Goal: Information Seeking & Learning: Learn about a topic

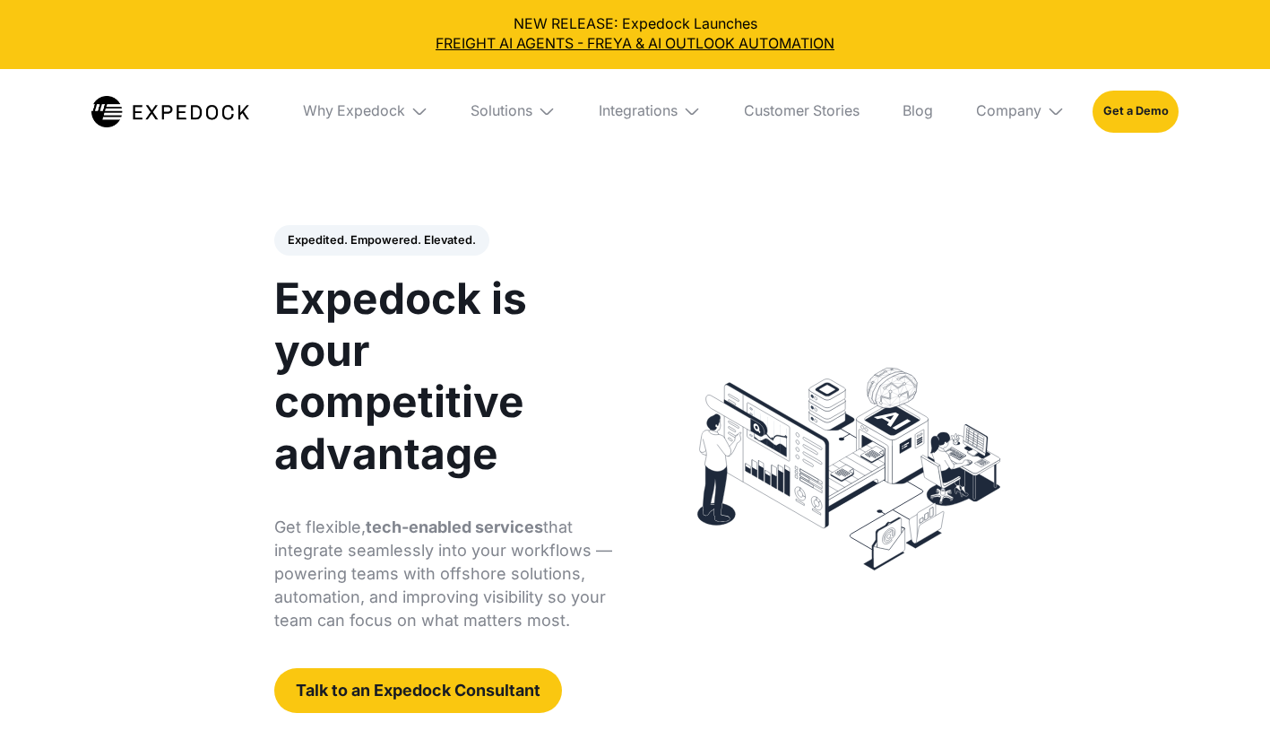
select select
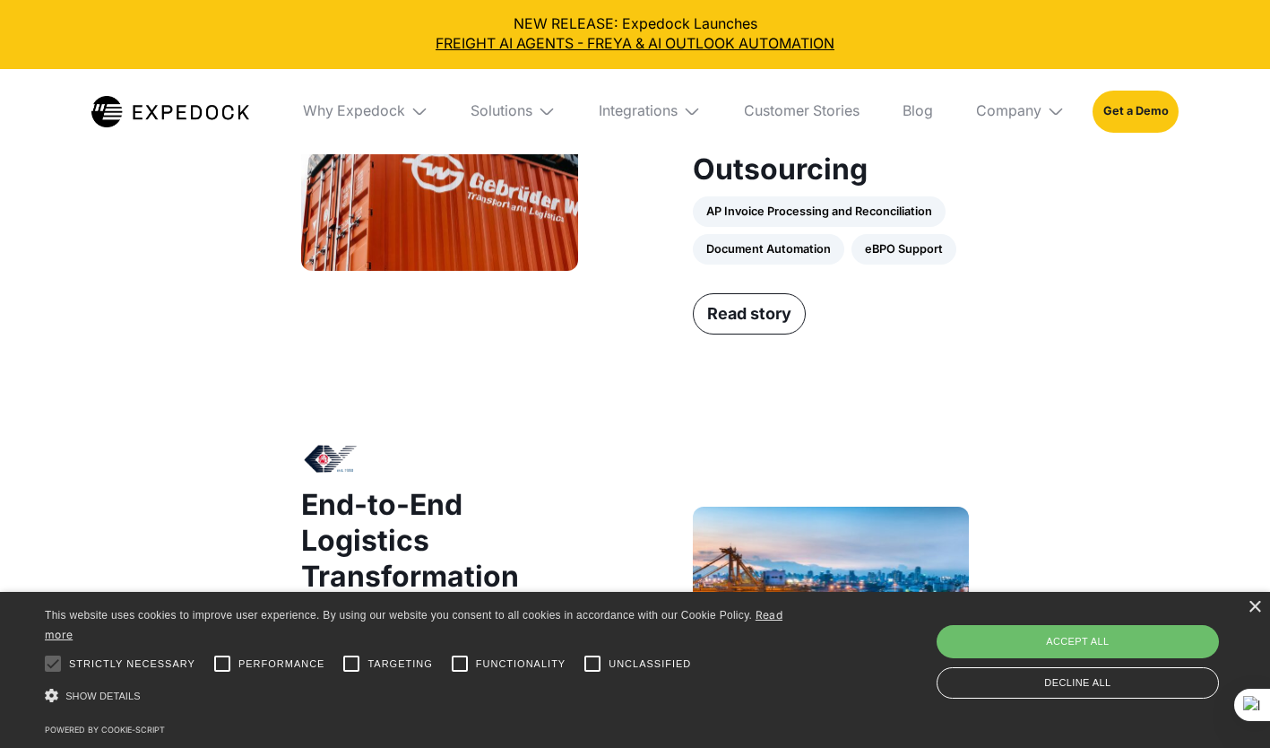
scroll to position [1619, 0]
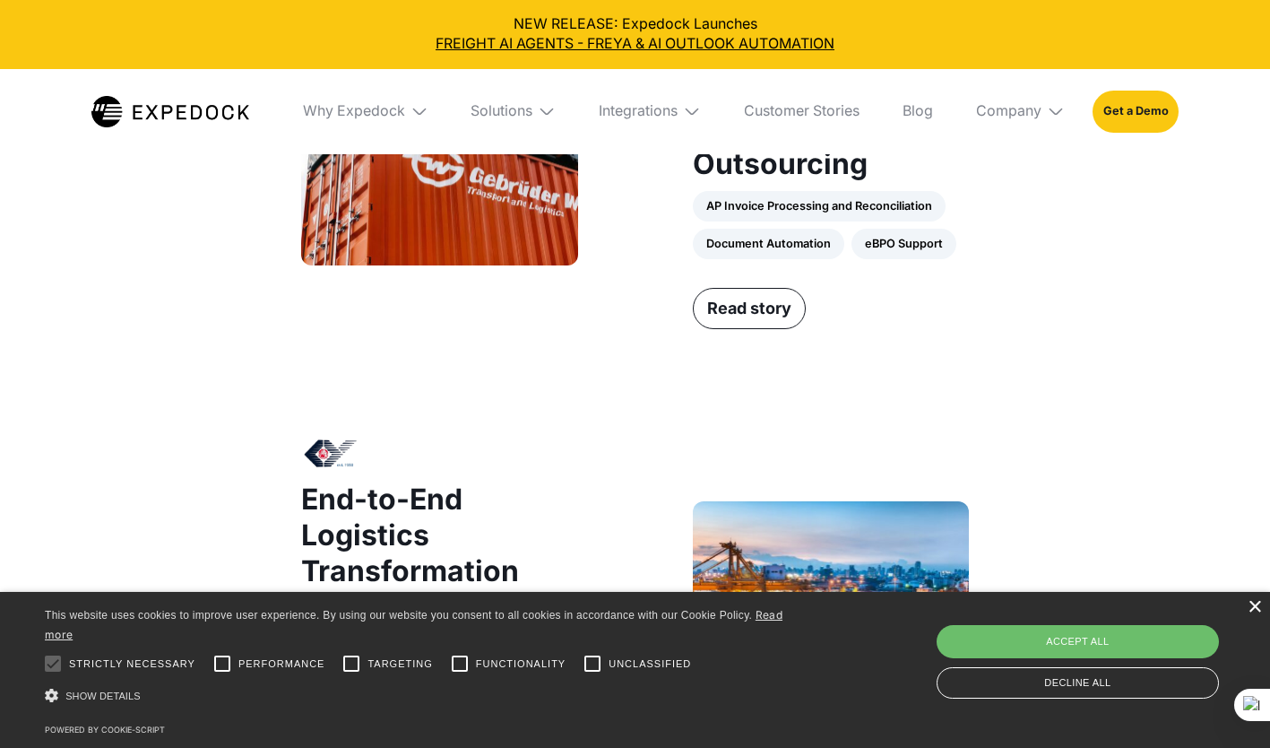
click at [1254, 607] on div "×" at bounding box center [1254, 607] width 13 height 13
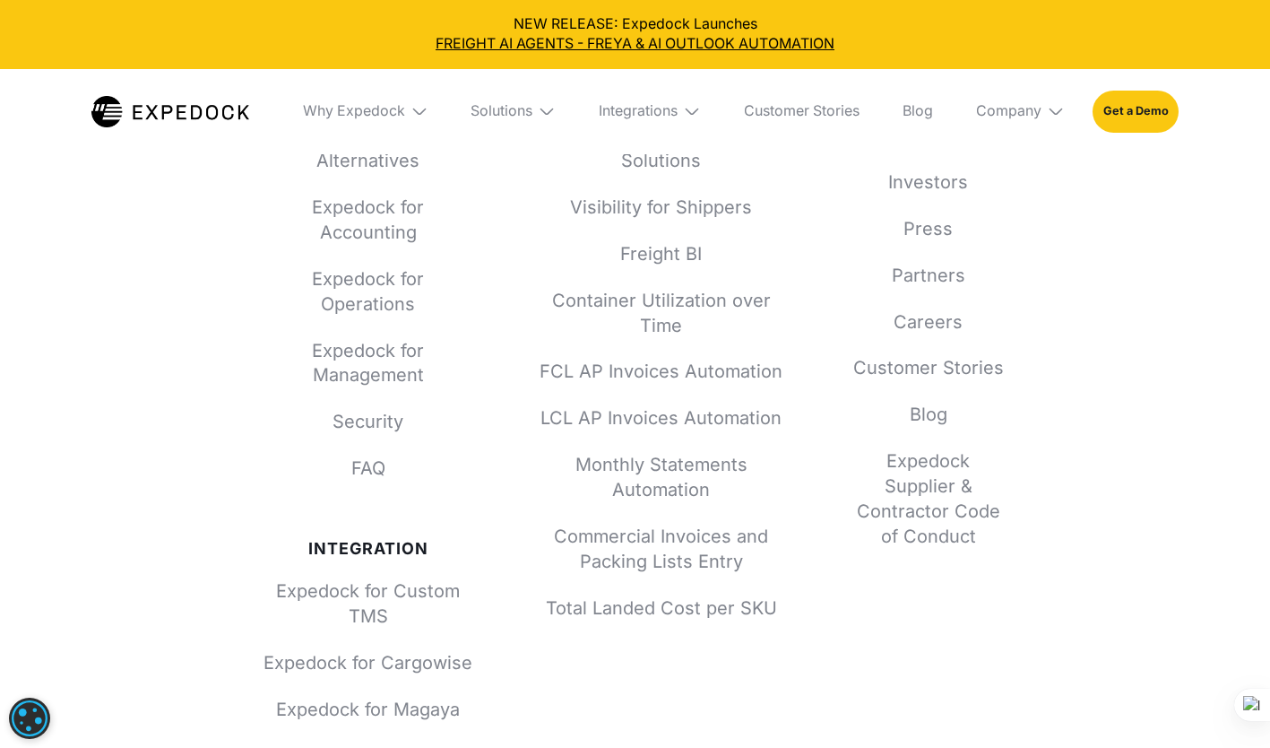
scroll to position [6798, 0]
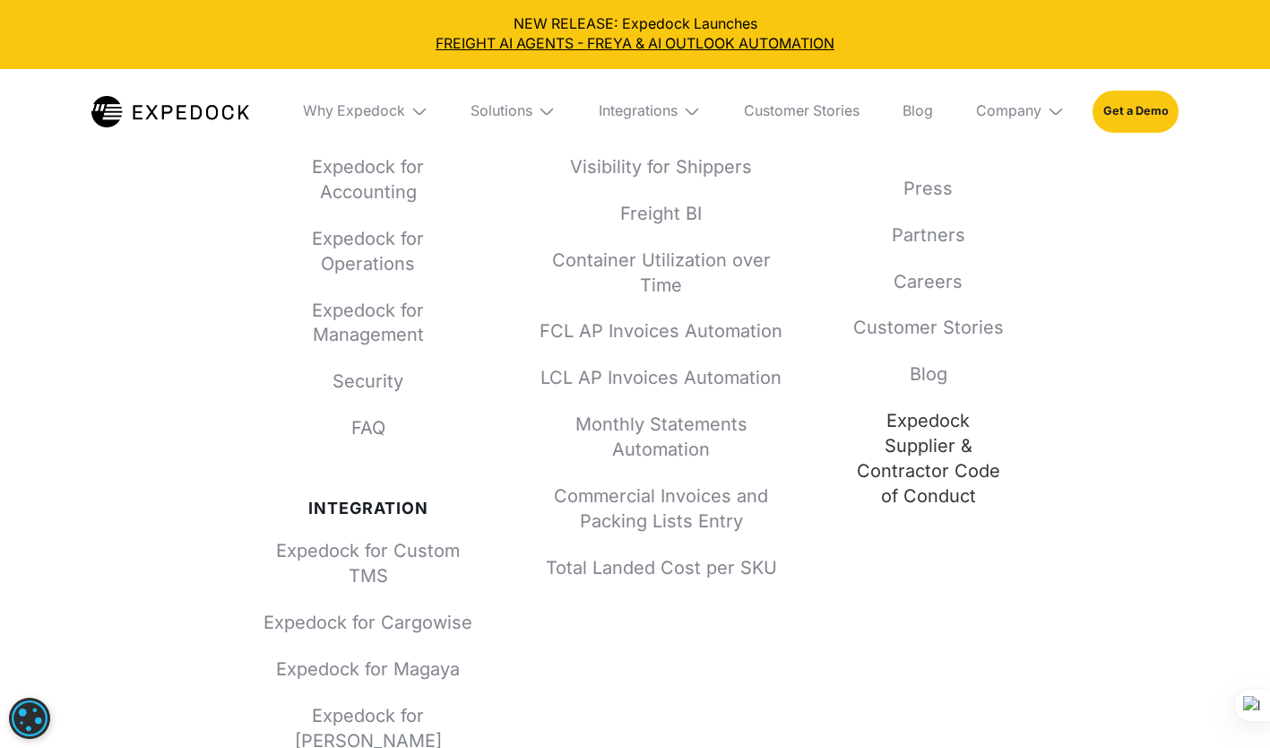
click at [909, 437] on link "Expedock Supplier & Contractor Code of Conduct" at bounding box center [928, 459] width 157 height 100
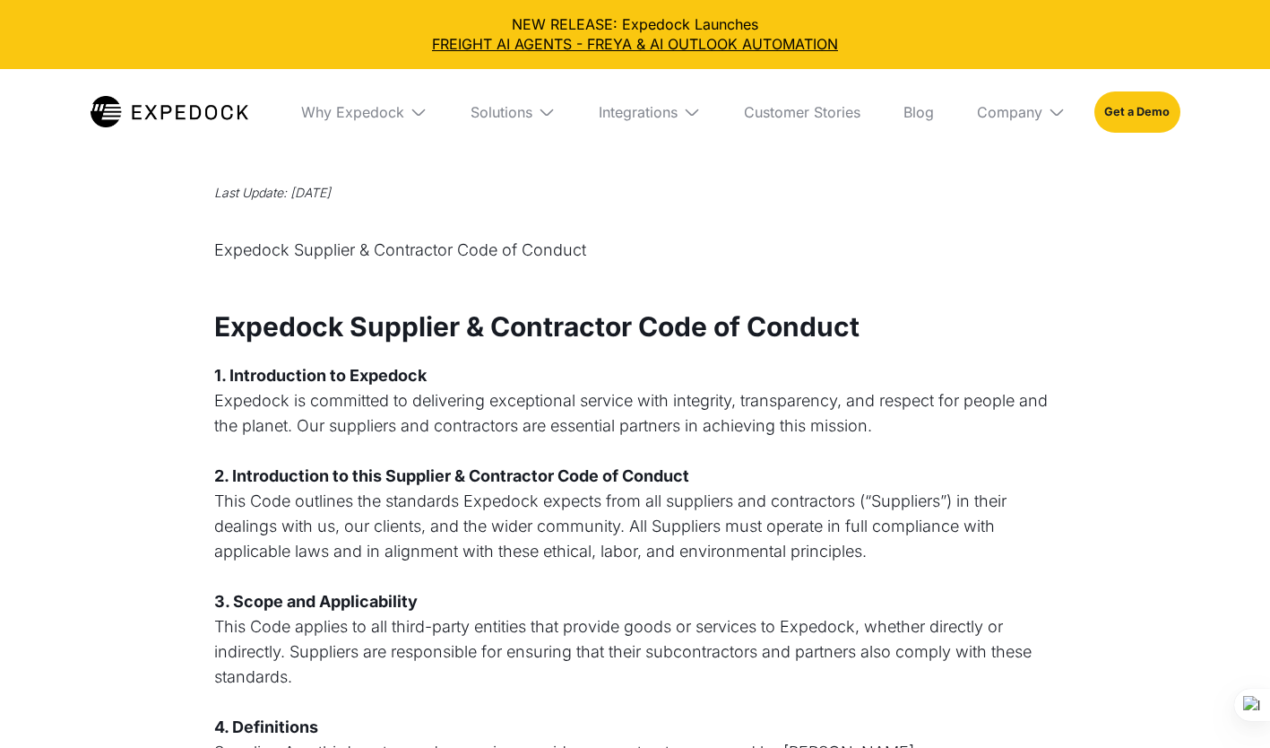
select select
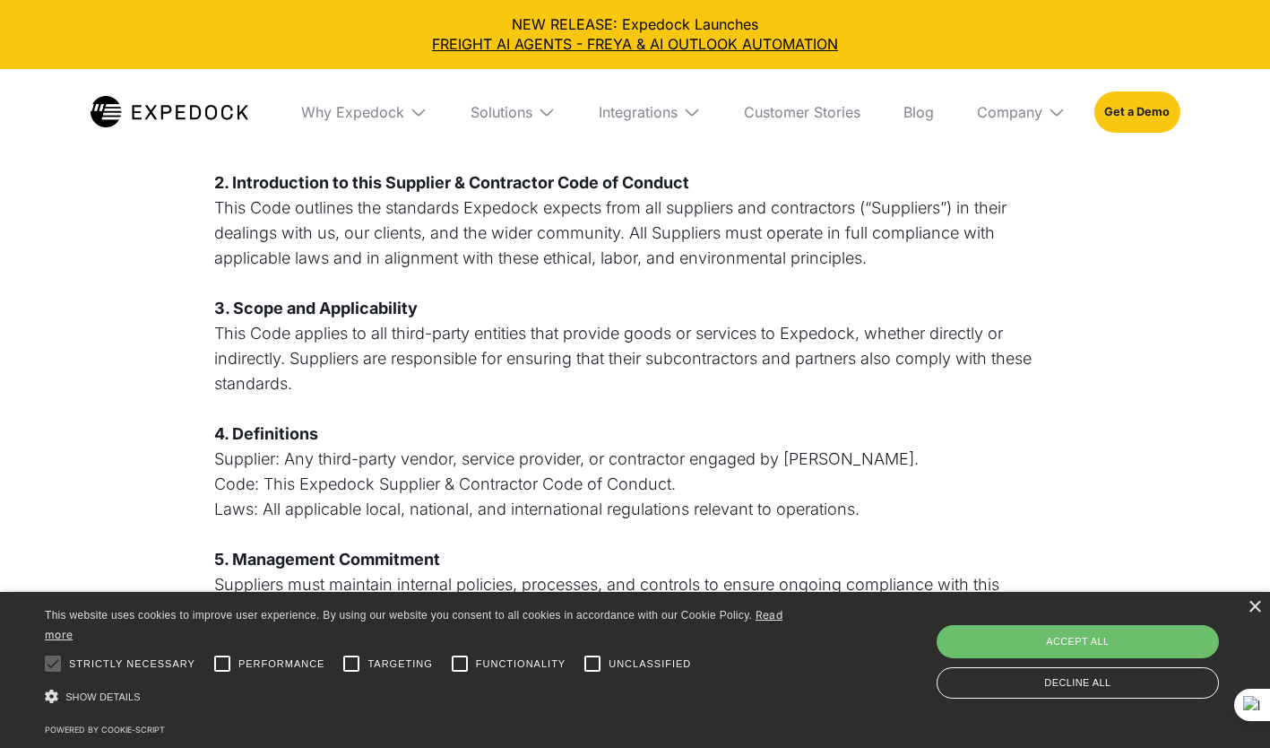
scroll to position [296, 0]
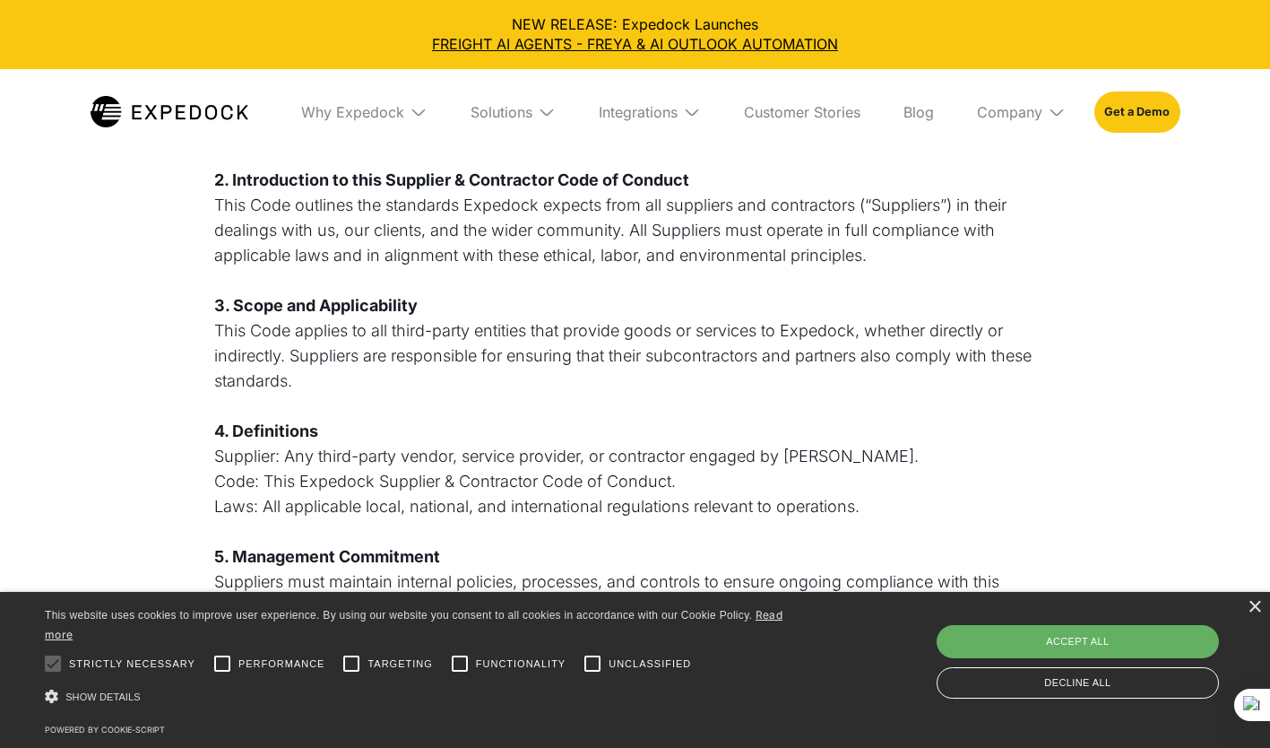
click at [1193, 653] on div "Accept all" at bounding box center [1078, 641] width 282 height 32
checkbox input "true"
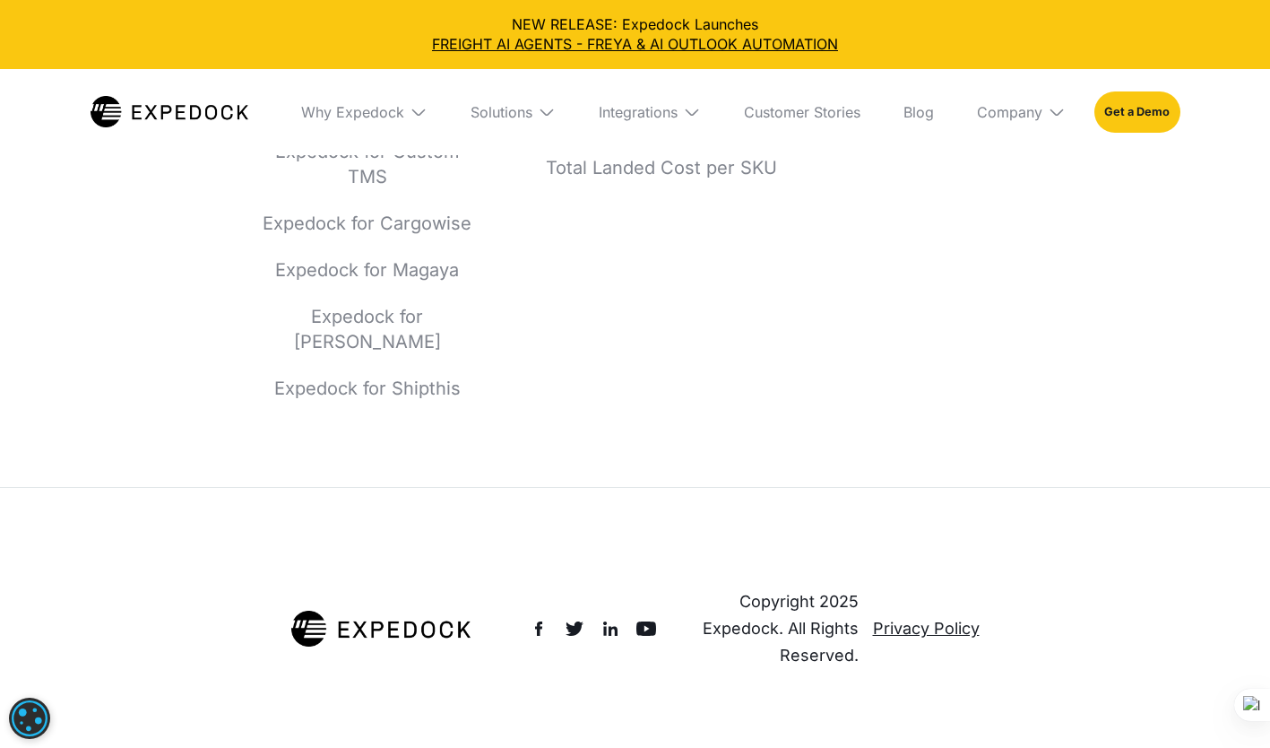
scroll to position [4110, 0]
